Goal: Navigation & Orientation: Find specific page/section

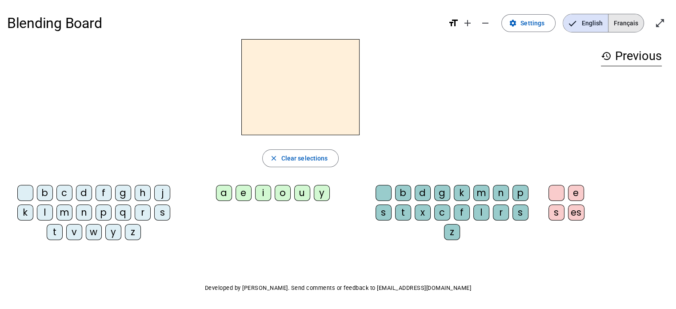
click at [625, 20] on span "Français" at bounding box center [625, 23] width 35 height 18
